Goal: Check status

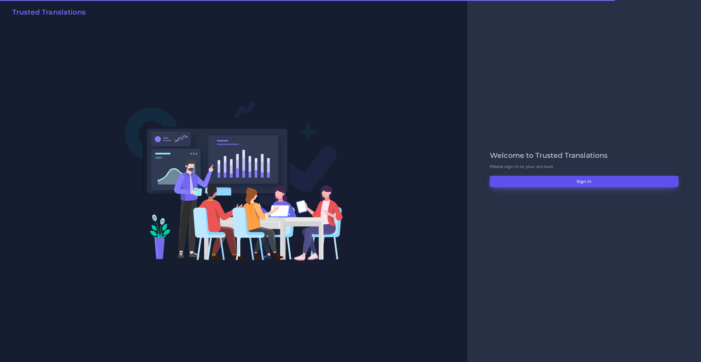
click at [506, 185] on button "Sign in" at bounding box center [584, 181] width 189 height 11
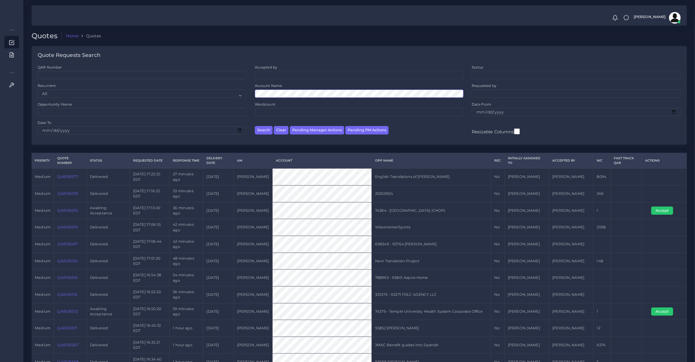
click at [255, 126] on button "Search" at bounding box center [264, 130] width 18 height 8
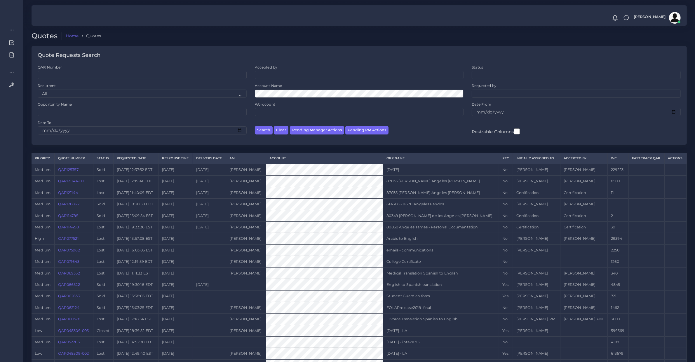
click at [65, 171] on link "QAR125357" at bounding box center [68, 170] width 20 height 4
